Goal: Navigation & Orientation: Go to known website

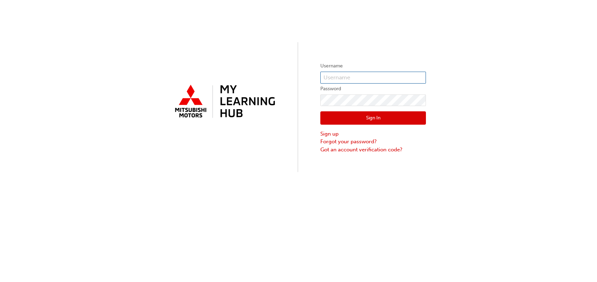
click at [345, 75] on input "text" at bounding box center [373, 78] width 106 height 12
type input "0005934051"
click at [369, 113] on button "Sign In" at bounding box center [373, 118] width 106 height 13
